Goal: Find specific page/section

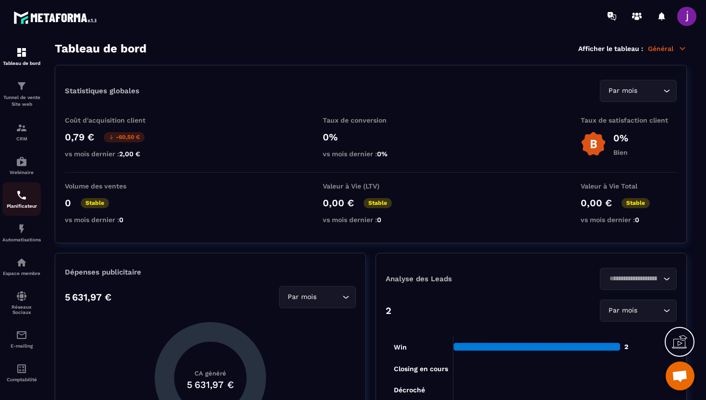
click at [21, 200] on img at bounding box center [22, 195] width 12 height 12
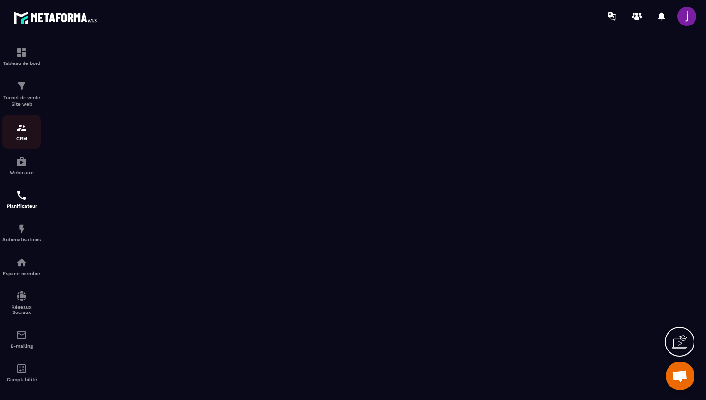
click at [19, 138] on p "CRM" at bounding box center [21, 138] width 38 height 5
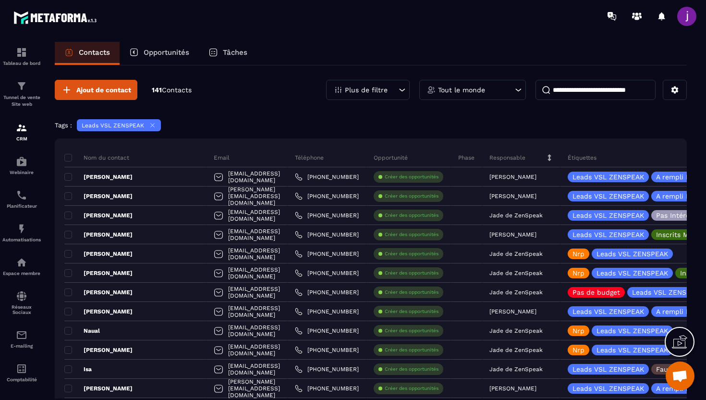
click at [596, 97] on input at bounding box center [595, 90] width 120 height 20
click at [151, 126] on icon at bounding box center [152, 124] width 7 height 7
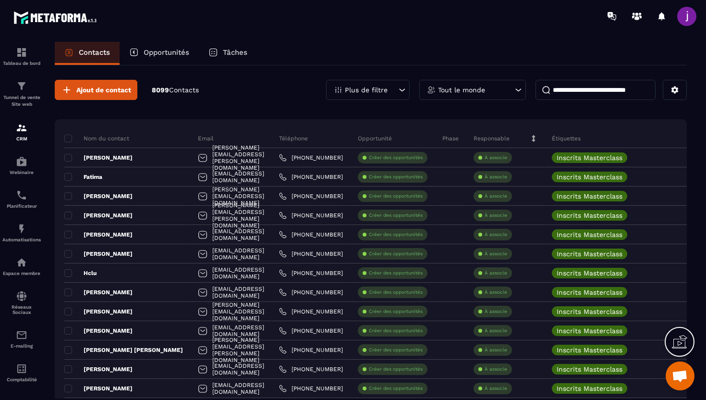
click at [588, 93] on input at bounding box center [595, 90] width 120 height 20
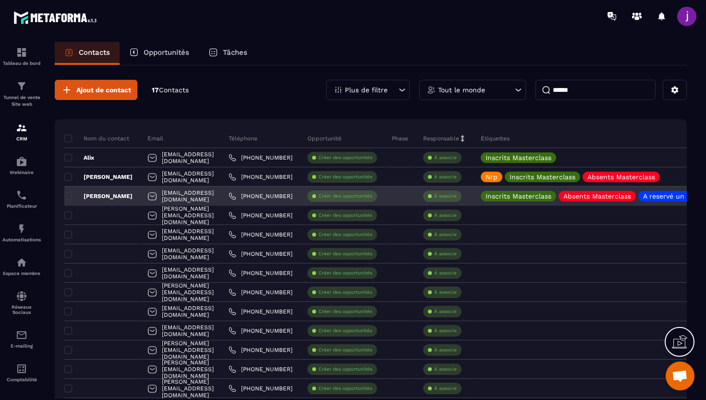
type input "******"
click at [103, 195] on div "[PERSON_NAME]" at bounding box center [102, 195] width 76 height 19
